Goal: Information Seeking & Learning: Find specific fact

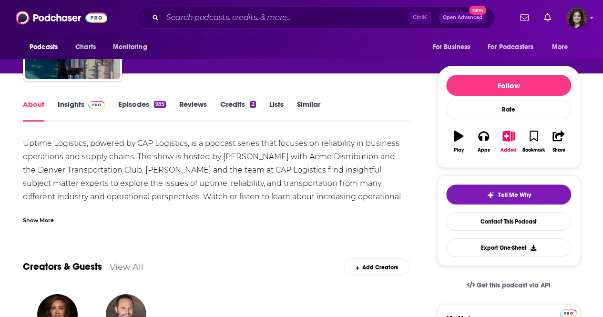
scroll to position [81, 0]
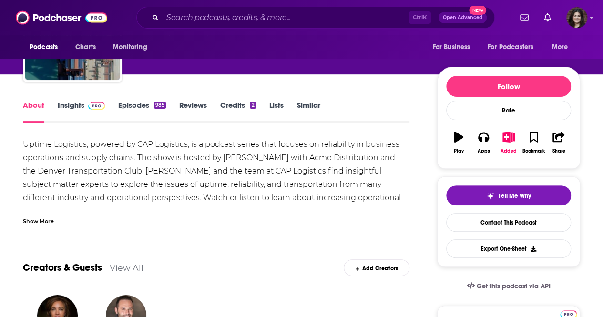
click at [61, 100] on div "About Insights Episodes 985 Reviews Credits 2 Lists Similar" at bounding box center [216, 110] width 386 height 23
click at [66, 106] on link "Insights" at bounding box center [81, 111] width 47 height 22
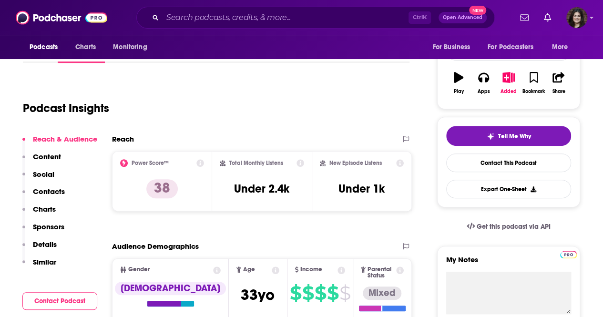
scroll to position [36, 0]
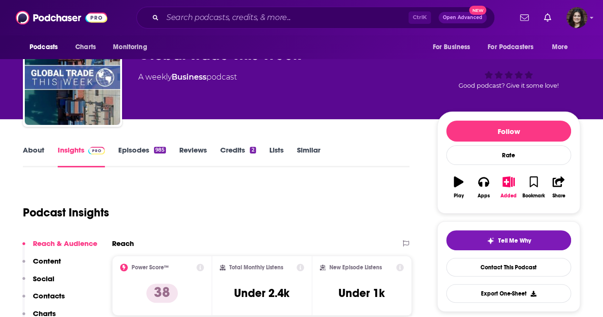
click at [135, 151] on link "Episodes 985" at bounding box center [142, 156] width 48 height 22
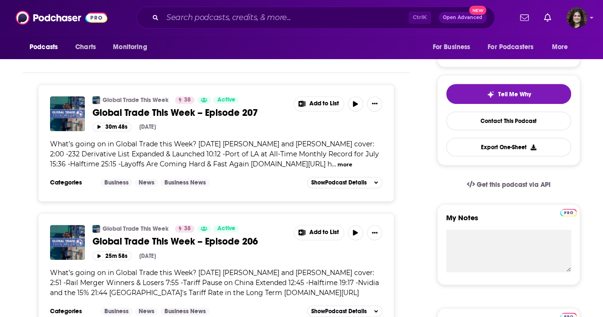
scroll to position [182, 0]
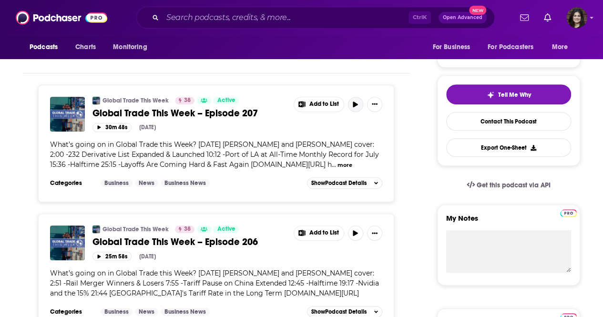
click at [355, 104] on icon "button" at bounding box center [354, 104] width 5 height 6
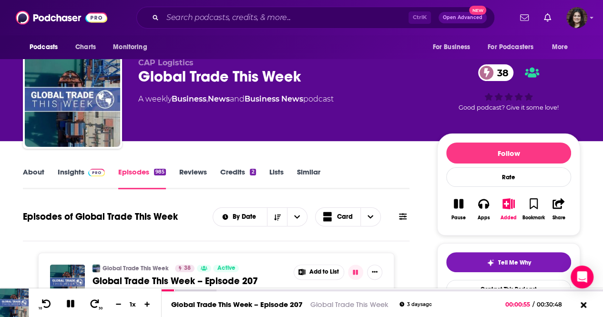
scroll to position [13, 0]
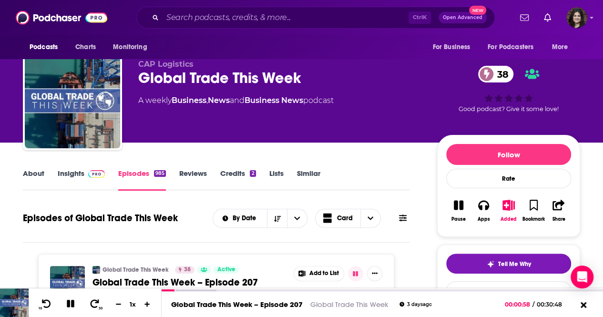
click at [26, 170] on link "About" at bounding box center [33, 180] width 21 height 22
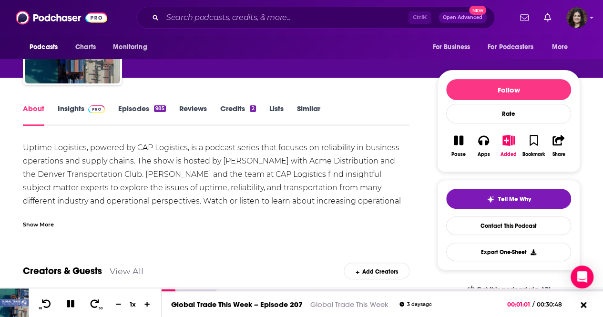
scroll to position [77, 0]
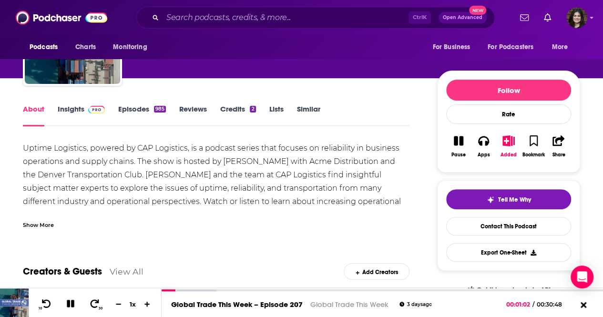
click at [67, 108] on link "Insights" at bounding box center [81, 115] width 47 height 22
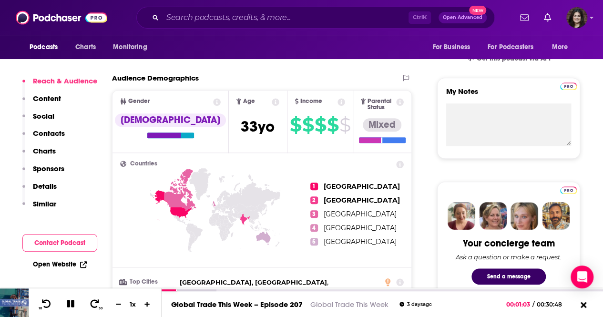
click at [50, 136] on p "Contacts" at bounding box center [49, 133] width 32 height 9
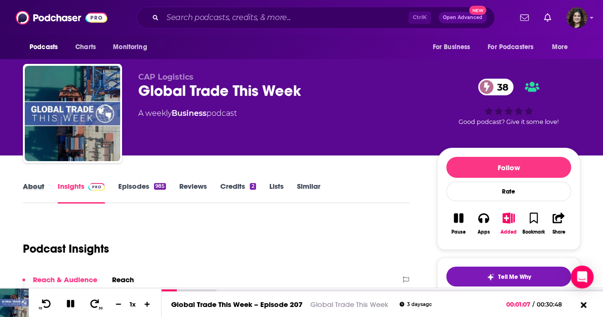
click at [50, 184] on div "About" at bounding box center [40, 192] width 35 height 22
click at [48, 184] on div "About" at bounding box center [40, 192] width 35 height 22
click at [35, 187] on link "About" at bounding box center [33, 192] width 21 height 22
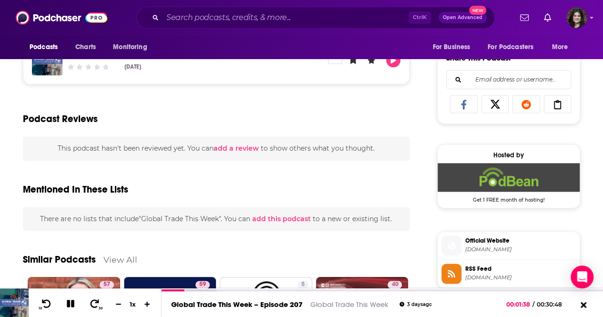
scroll to position [590, 0]
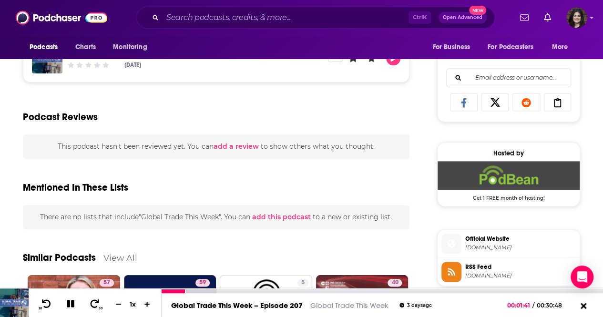
click at [331, 303] on link "Global Trade This Week" at bounding box center [349, 305] width 78 height 9
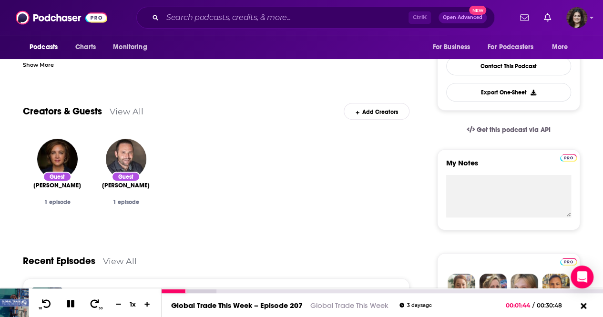
scroll to position [0, 0]
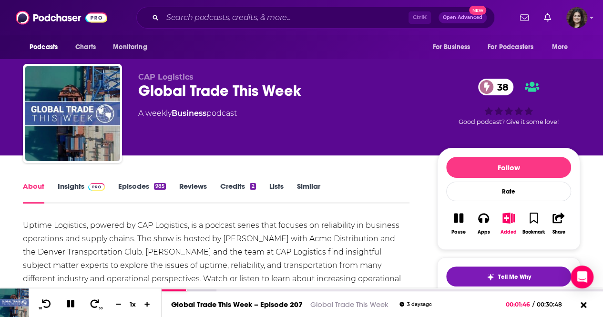
click at [125, 194] on link "Episodes 985" at bounding box center [142, 192] width 48 height 22
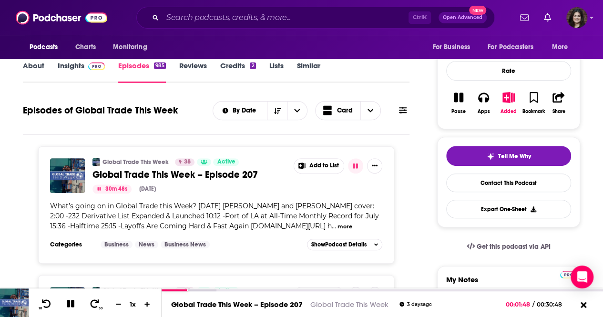
scroll to position [120, 0]
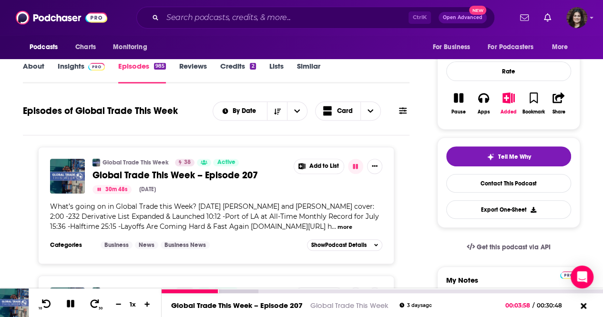
click at [243, 307] on link "Global Trade This Week – Episode 207" at bounding box center [236, 305] width 131 height 9
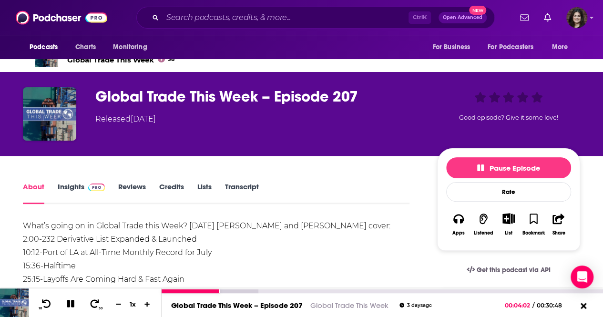
scroll to position [25, 0]
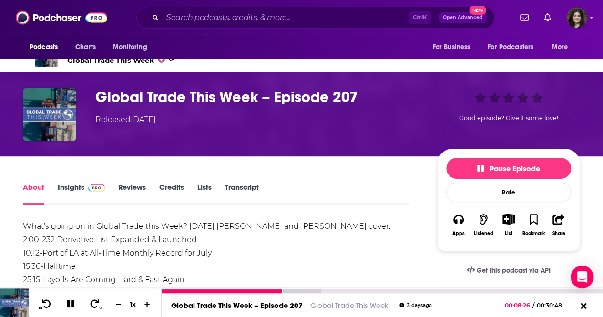
click at [70, 305] on icon at bounding box center [71, 304] width 8 height 8
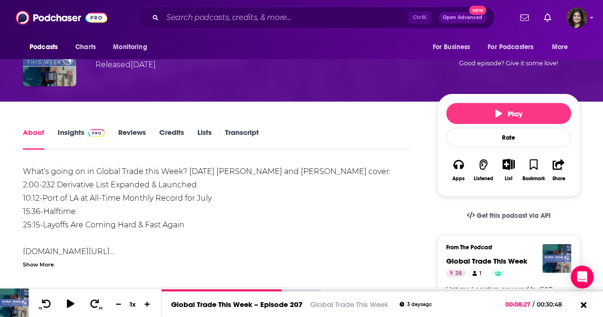
scroll to position [80, 0]
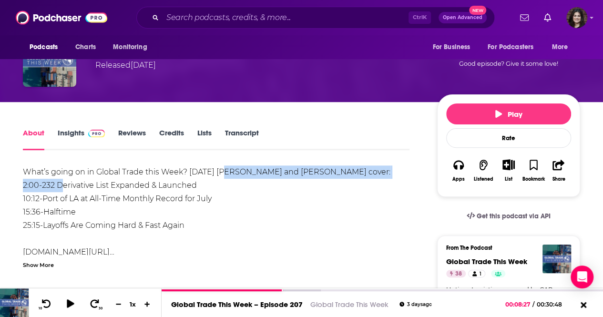
drag, startPoint x: 225, startPoint y: 177, endPoint x: 58, endPoint y: 179, distance: 167.7
click at [58, 179] on div "What’s going on in Global Trade this Week? [DATE] [PERSON_NAME] and [PERSON_NAM…" at bounding box center [216, 225] width 386 height 120
drag, startPoint x: 208, startPoint y: 184, endPoint x: 42, endPoint y: 185, distance: 165.8
click at [42, 185] on div "What’s going on in Global Trade this Week? [DATE] [PERSON_NAME] and [PERSON_NAM…" at bounding box center [216, 225] width 386 height 120
copy div "232 Derivative List Expanded & Launched"
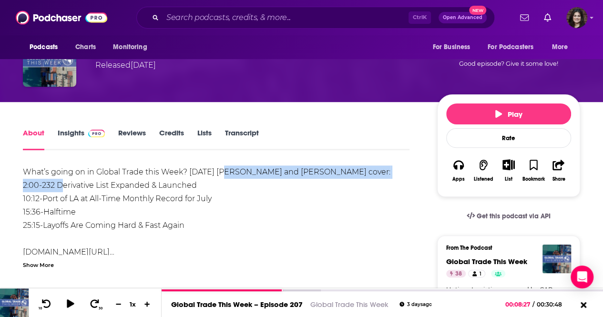
click at [197, 182] on div "What’s going on in Global Trade this Week? [DATE] [PERSON_NAME] and [PERSON_NAM…" at bounding box center [216, 225] width 386 height 120
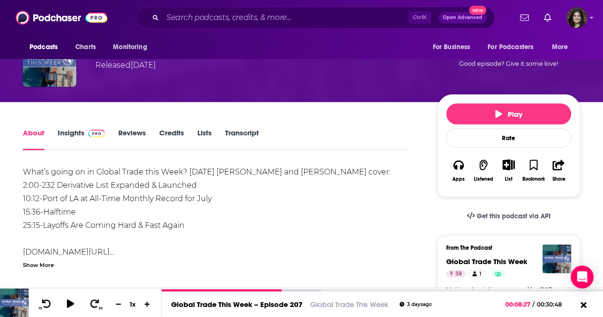
drag, startPoint x: 221, startPoint y: 186, endPoint x: 45, endPoint y: 185, distance: 176.2
click at [45, 185] on div "What’s going on in Global Trade this Week? [DATE] [PERSON_NAME] and [PERSON_NAM…" at bounding box center [216, 225] width 386 height 120
copy div "232 Derivative List Expanded & Launched"
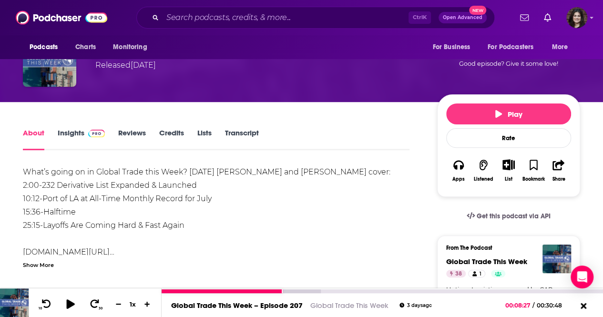
click at [67, 304] on icon at bounding box center [70, 304] width 8 height 10
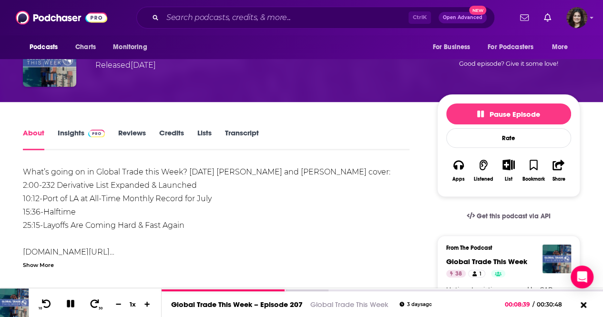
click at [216, 168] on div "What’s going on in Global Trade this Week? [DATE] [PERSON_NAME] and [PERSON_NAM…" at bounding box center [216, 225] width 386 height 120
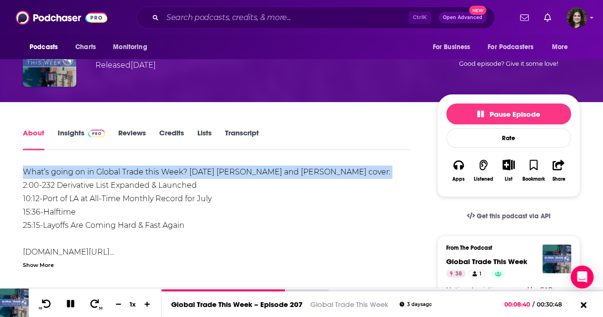
click at [216, 168] on div "What’s going on in Global Trade this Week? [DATE] [PERSON_NAME] and [PERSON_NAM…" at bounding box center [216, 225] width 386 height 120
click at [288, 171] on div "What’s going on in Global Trade this Week? [DATE] [PERSON_NAME] and [PERSON_NAM…" at bounding box center [216, 225] width 386 height 120
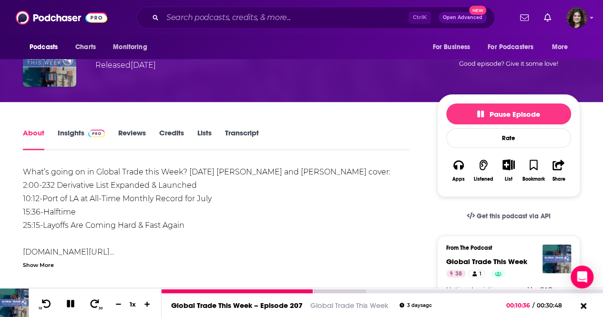
click at [70, 303] on icon at bounding box center [70, 303] width 11 height 9
